Goal: Information Seeking & Learning: Learn about a topic

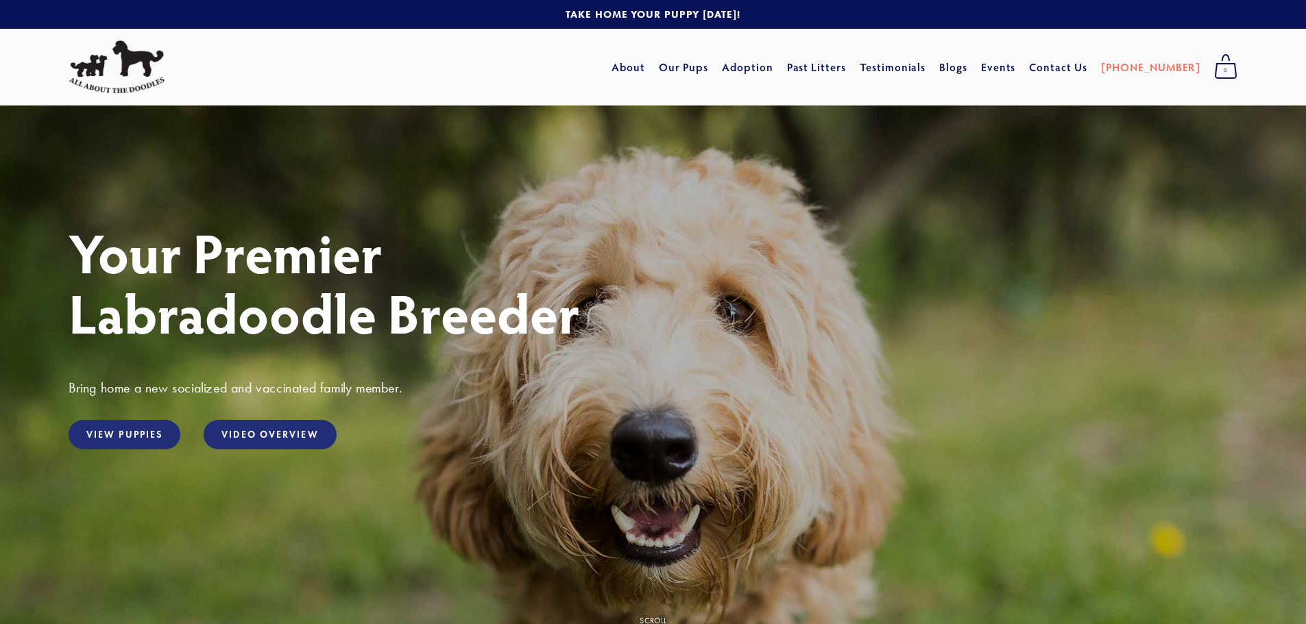
click at [117, 419] on div "View Puppies" at bounding box center [124, 435] width 135 height 53
click at [118, 428] on link "View Puppies" at bounding box center [125, 434] width 112 height 29
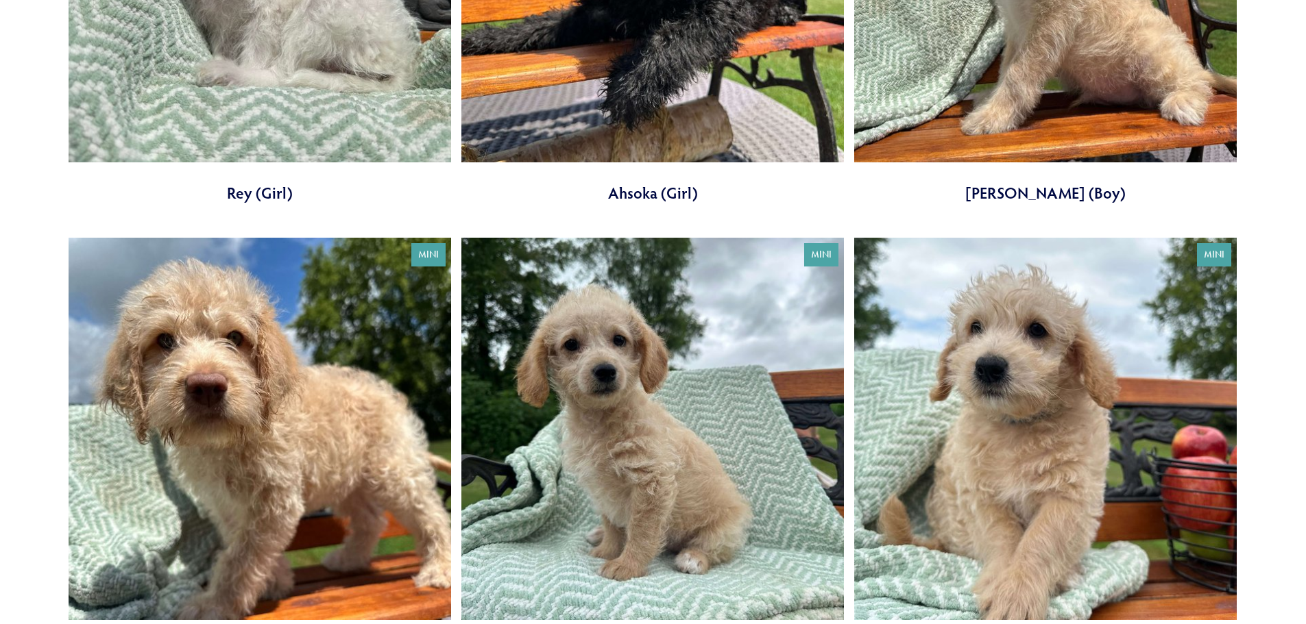
scroll to position [343, 0]
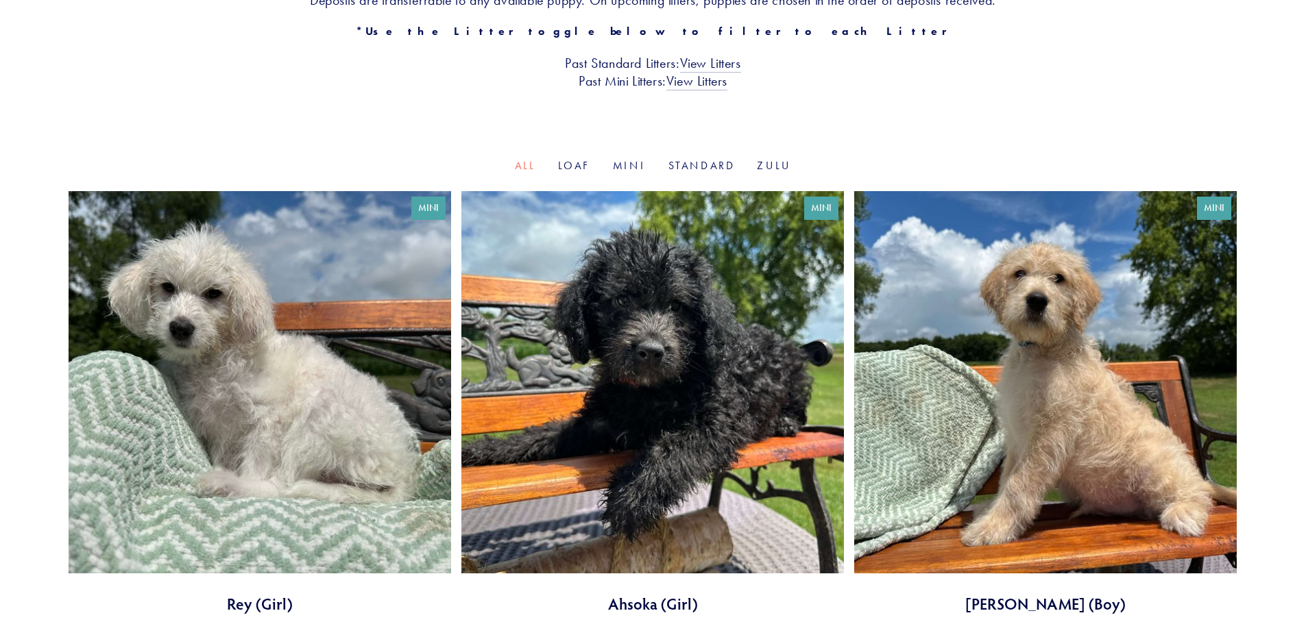
click at [1123, 351] on link at bounding box center [1045, 403] width 382 height 424
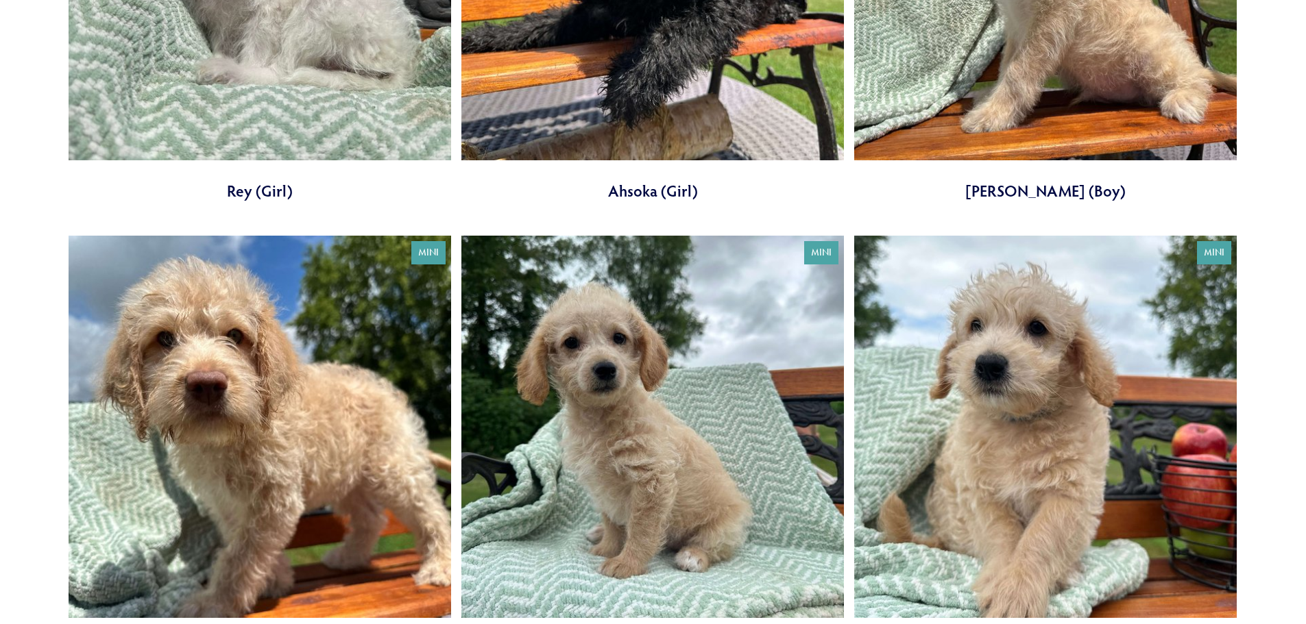
scroll to position [891, 0]
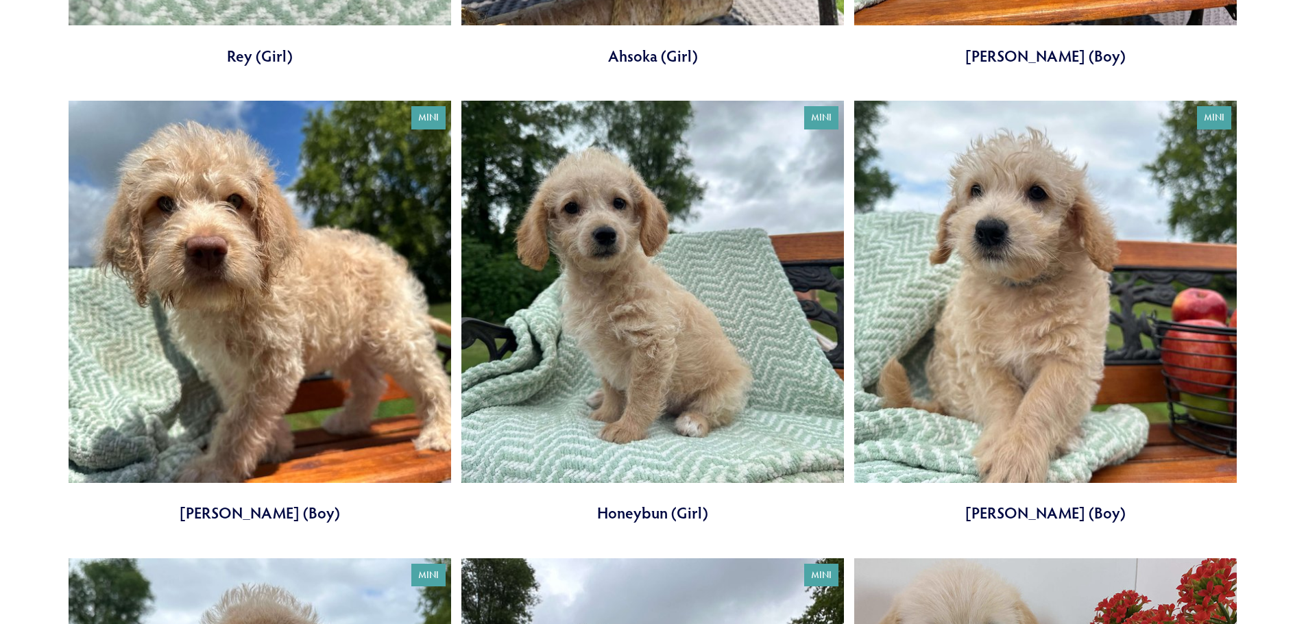
click at [955, 364] on link at bounding box center [1045, 313] width 382 height 424
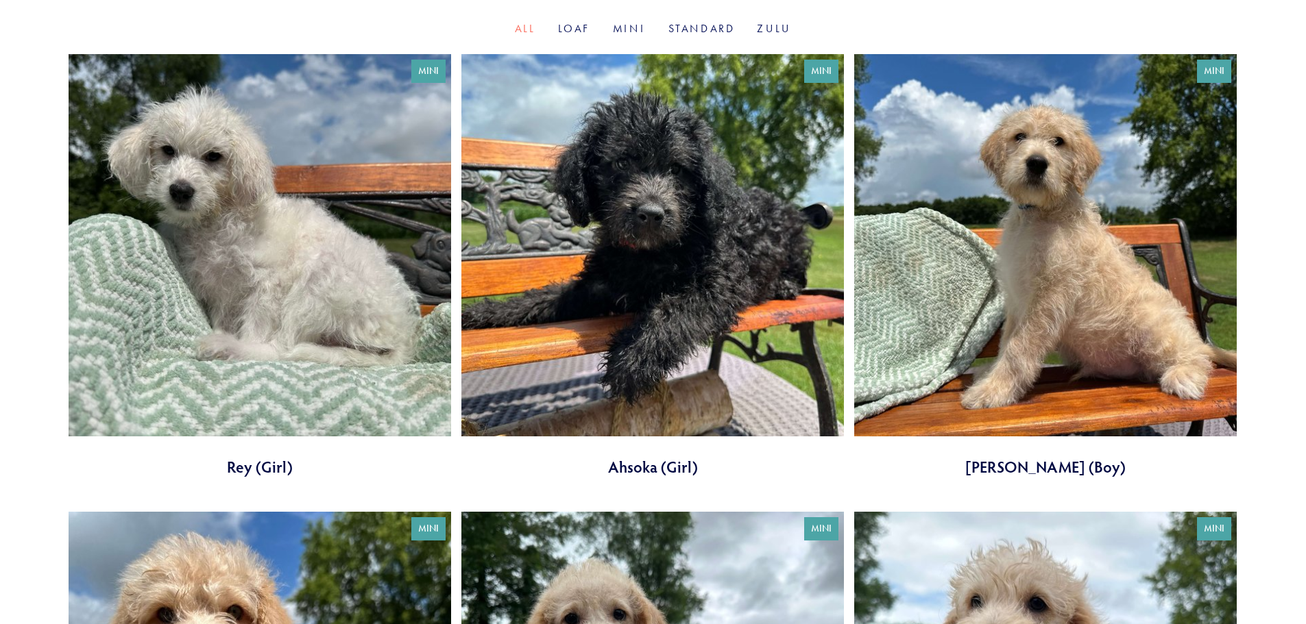
click at [1011, 196] on link at bounding box center [1045, 266] width 382 height 424
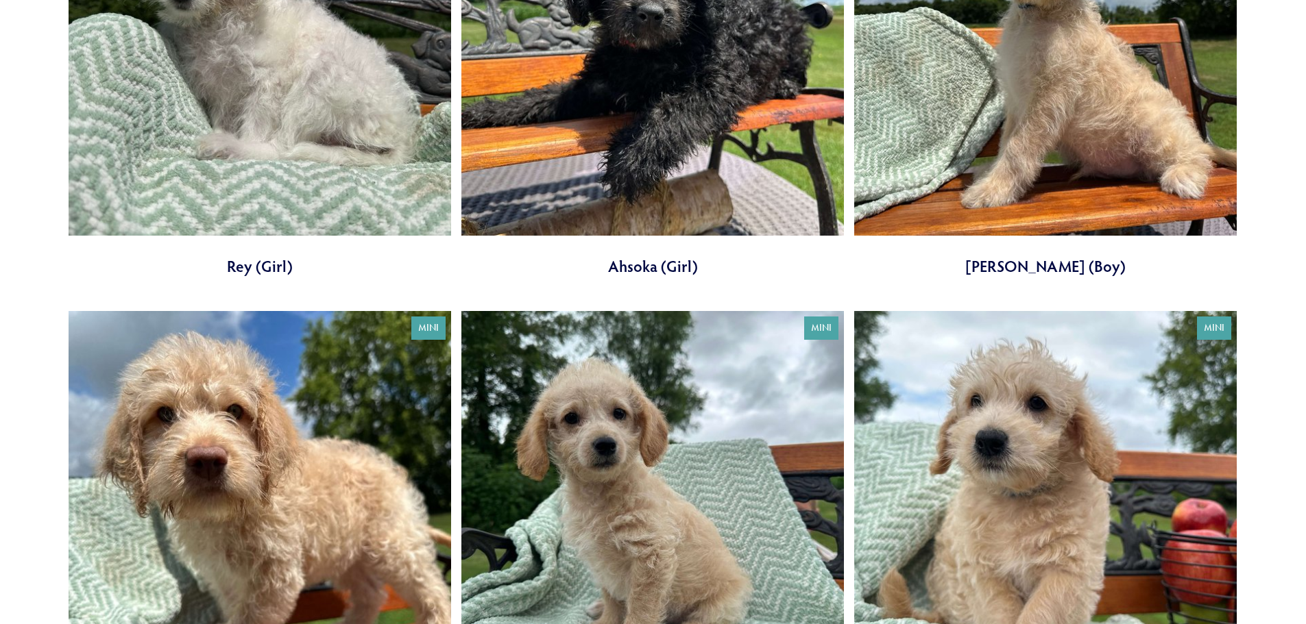
scroll to position [823, 0]
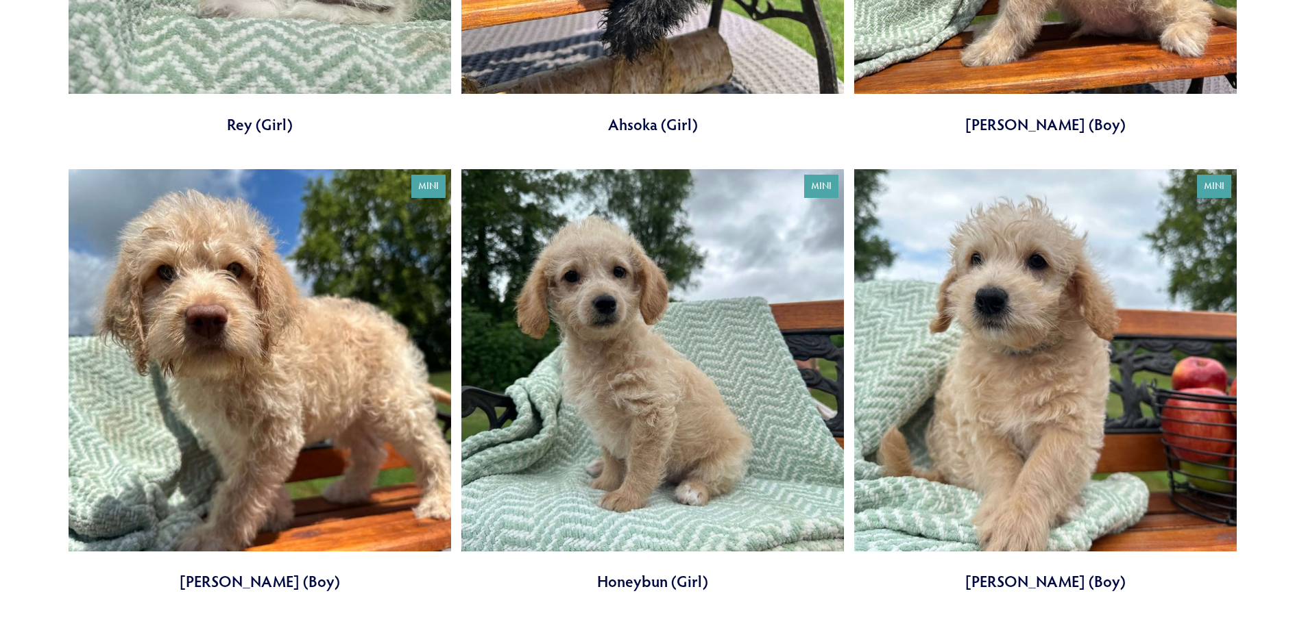
click at [524, 314] on link at bounding box center [652, 381] width 382 height 424
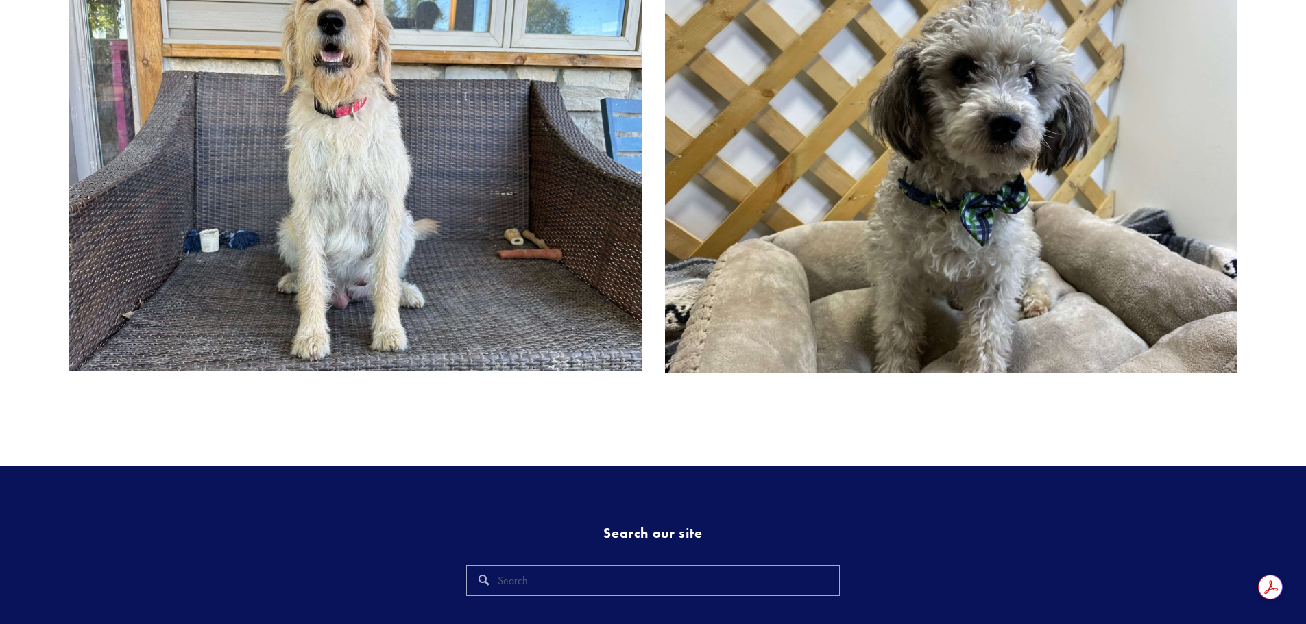
scroll to position [685, 0]
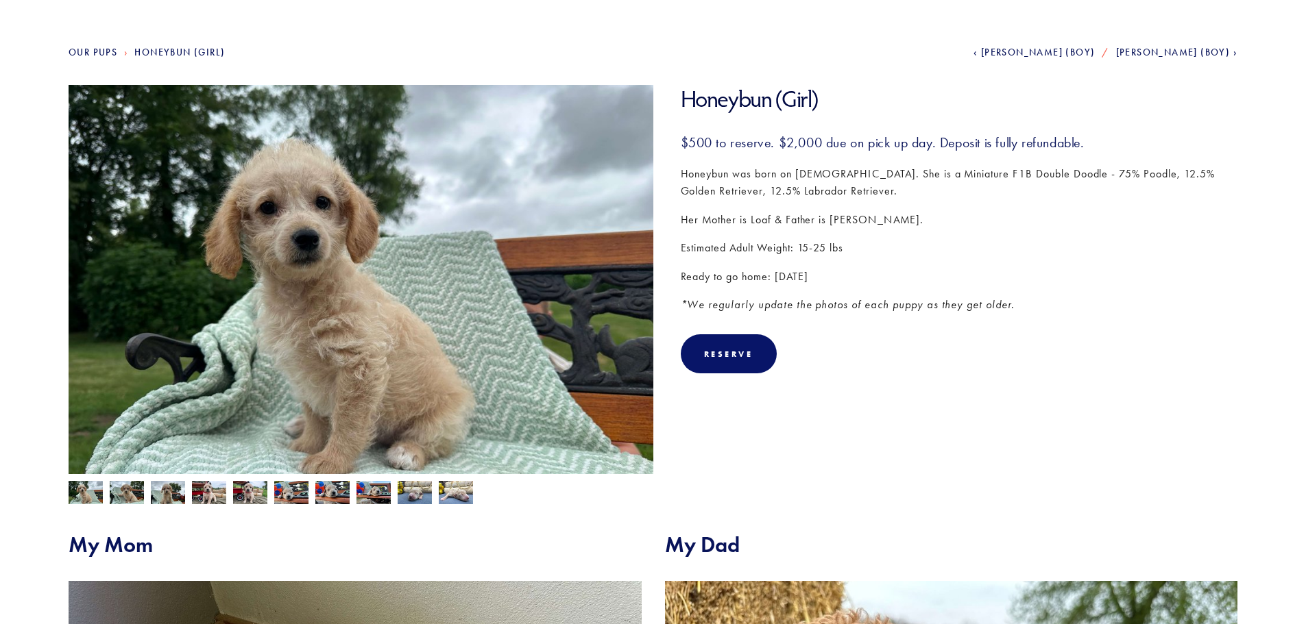
scroll to position [137, 0]
